Goal: Task Accomplishment & Management: Use online tool/utility

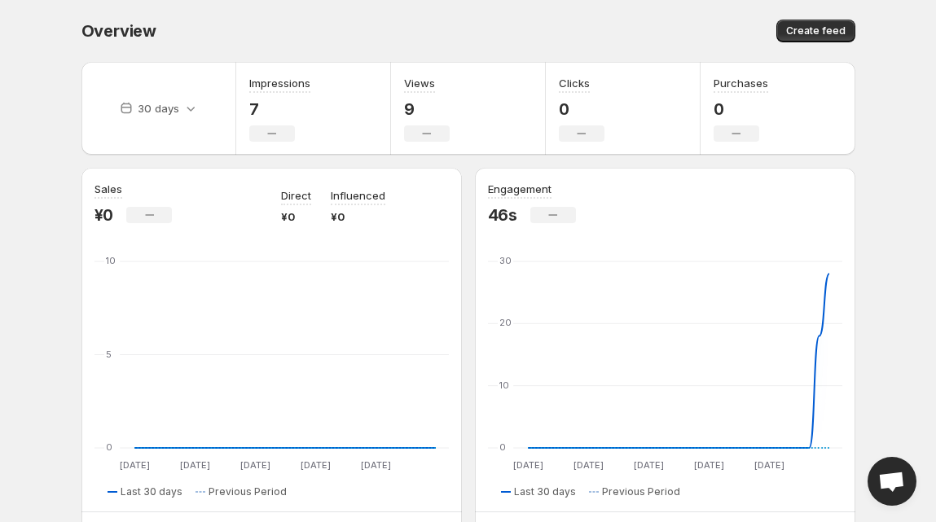
click at [407, 8] on div "Overview. This page is ready Overview Create feed" at bounding box center [468, 31] width 774 height 62
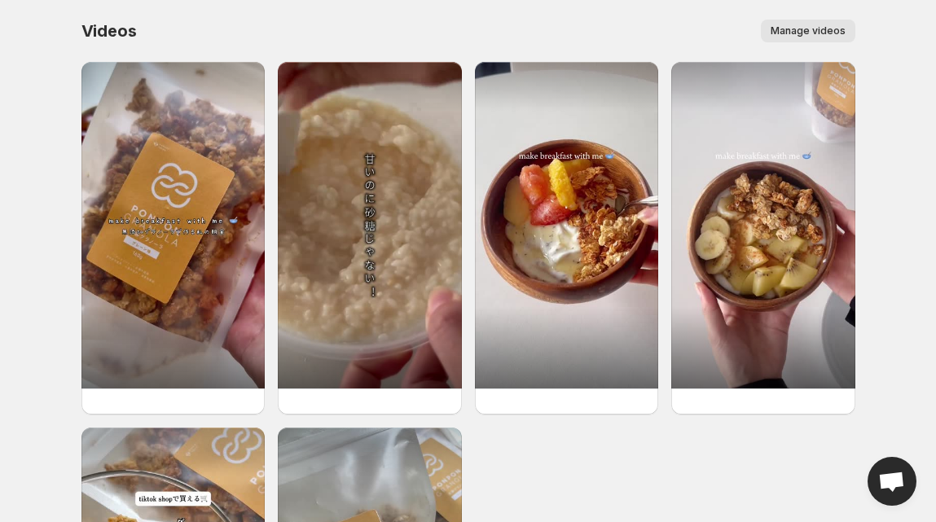
click at [794, 22] on button "Manage videos" at bounding box center [808, 31] width 95 height 23
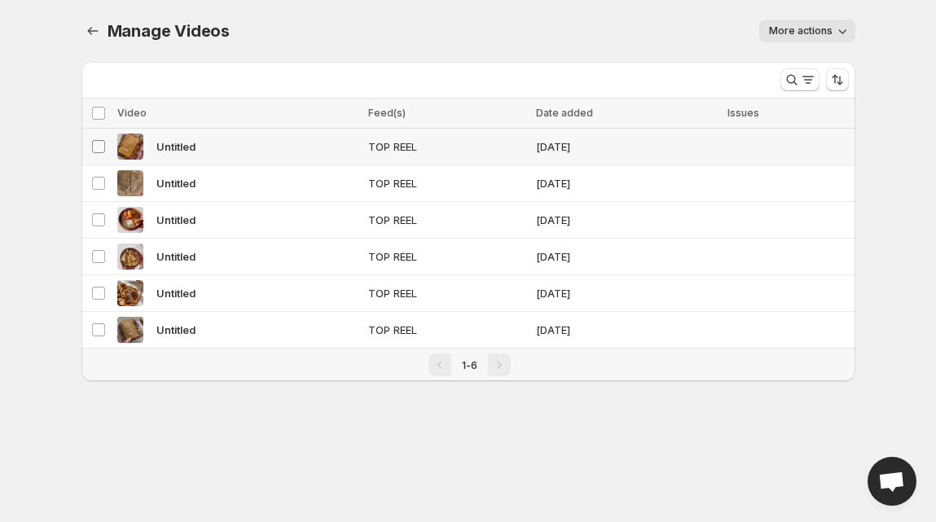
click at [104, 143] on span at bounding box center [98, 146] width 15 height 15
click at [851, 37] on button "More actions" at bounding box center [807, 31] width 96 height 23
click at [568, 19] on div "Manage Videos. This page is ready Manage Videos More actions More actions More …" at bounding box center [468, 31] width 774 height 62
click at [496, 364] on div "Pagination" at bounding box center [499, 365] width 23 height 23
click at [445, 369] on div "Pagination" at bounding box center [440, 365] width 23 height 23
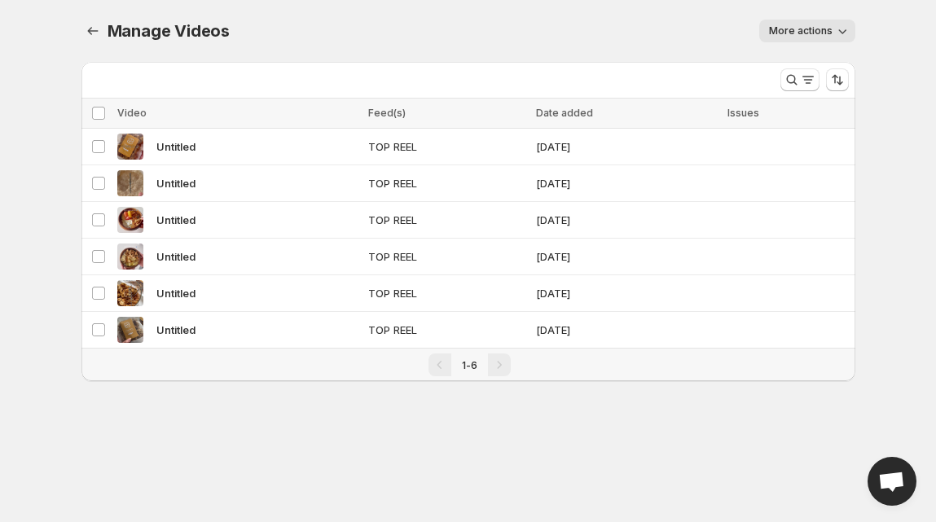
click at [502, 368] on div "Pagination" at bounding box center [499, 365] width 23 height 23
click at [495, 428] on body "Home Feeds Videos Subscription Settings Manage Videos. This page is ready Manag…" at bounding box center [468, 261] width 936 height 522
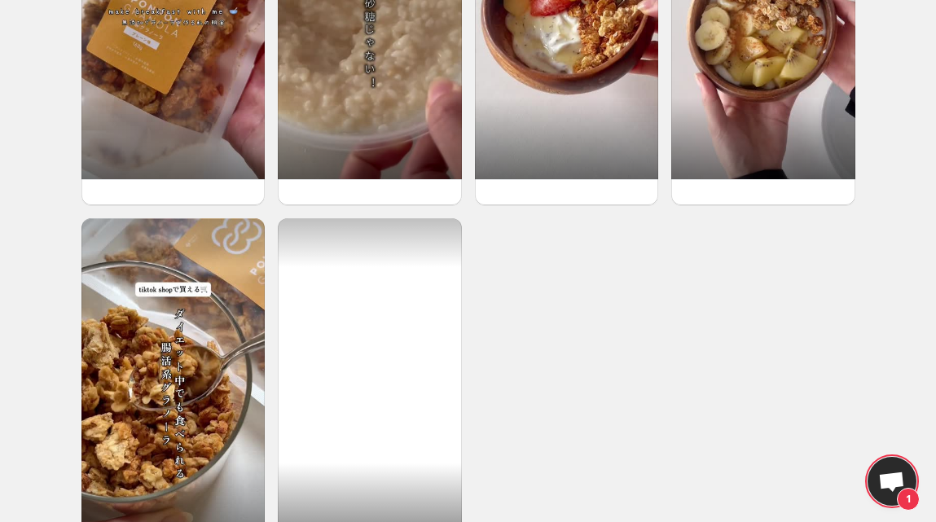
scroll to position [333, 0]
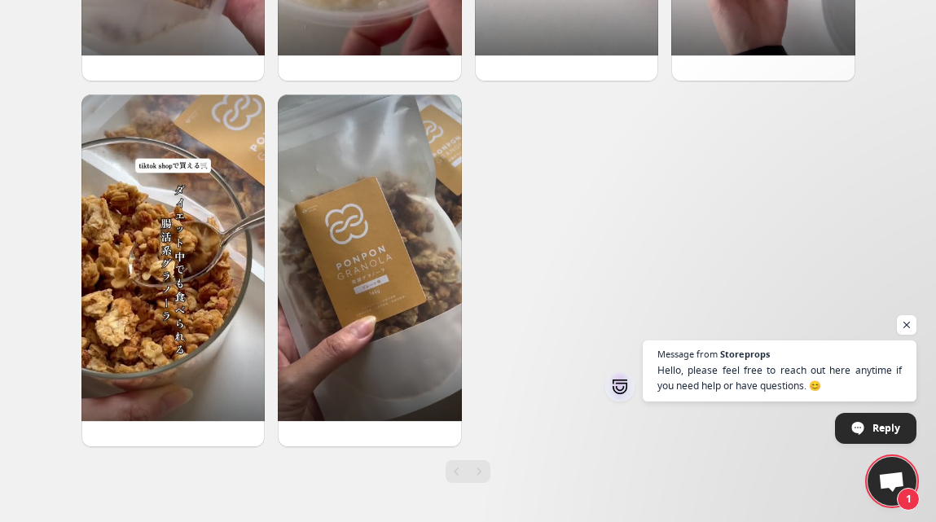
click at [475, 478] on div "Pagination" at bounding box center [479, 471] width 23 height 23
click at [552, 257] on div at bounding box center [468, 88] width 774 height 719
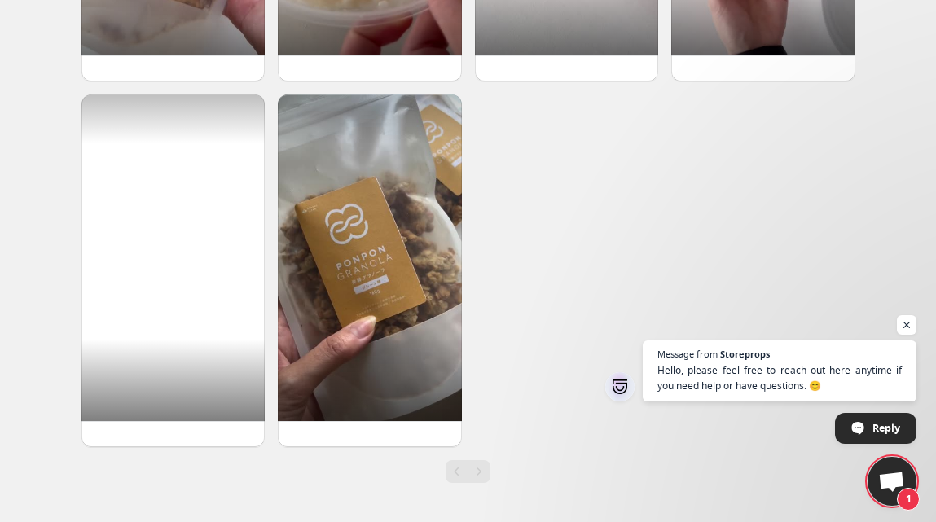
click at [165, 140] on div at bounding box center [173, 258] width 184 height 327
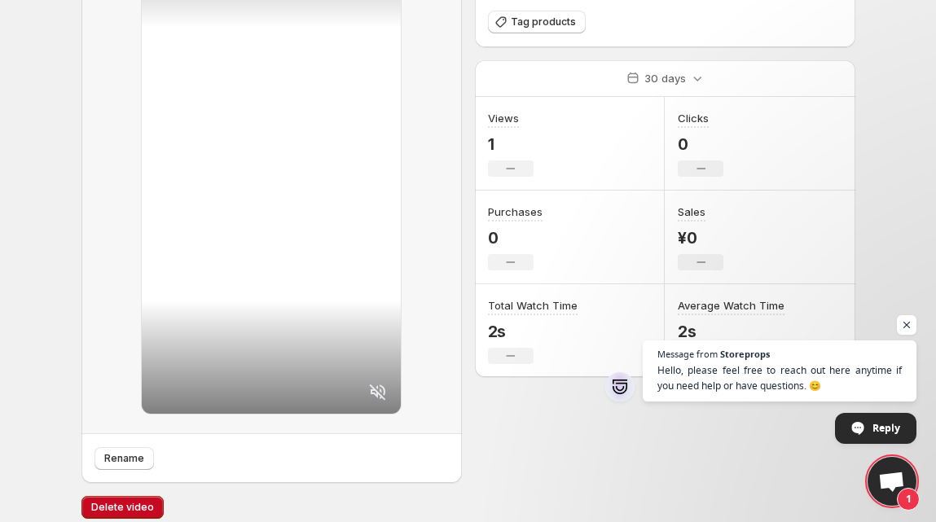
scroll to position [136, 0]
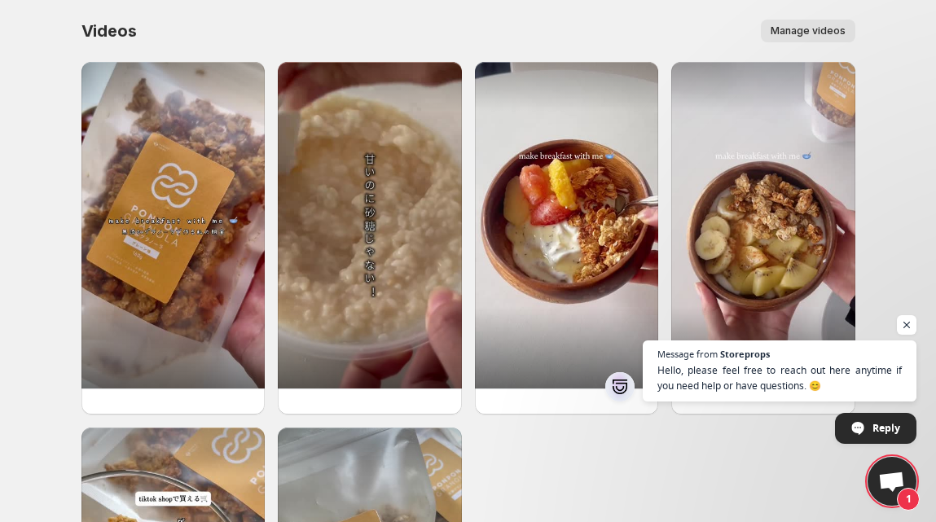
click at [805, 26] on span "Manage videos" at bounding box center [808, 30] width 75 height 13
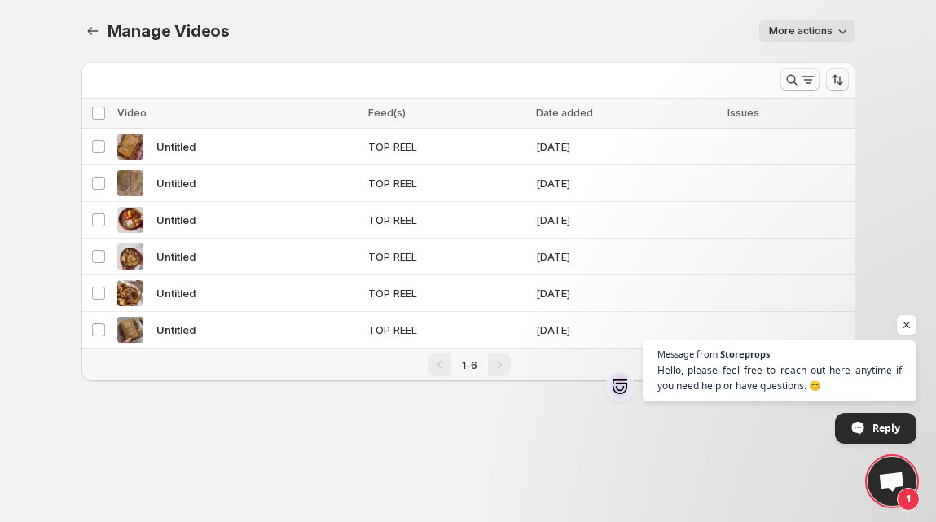
click at [789, 36] on span "More actions" at bounding box center [801, 30] width 64 height 13
click at [530, 10] on div "Manage Videos. This page is ready Manage Videos More actions More actions More …" at bounding box center [468, 31] width 774 height 62
click at [346, 453] on body "Home Feeds Videos Subscription Settings Manage Videos. This page is ready Manag…" at bounding box center [468, 261] width 936 height 522
click at [912, 325] on span "Open chat" at bounding box center [907, 325] width 20 height 20
